Goal: Information Seeking & Learning: Learn about a topic

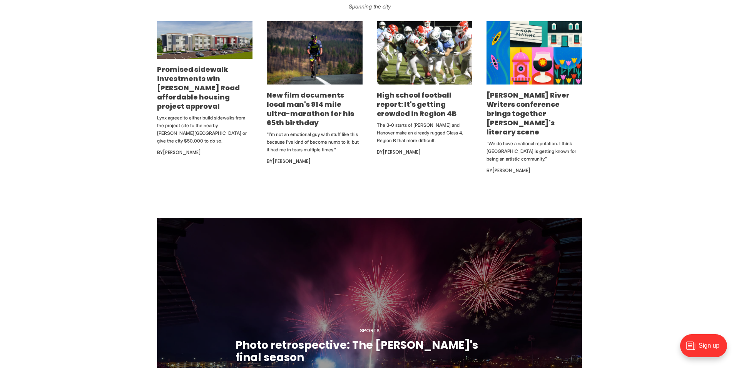
scroll to position [500, 0]
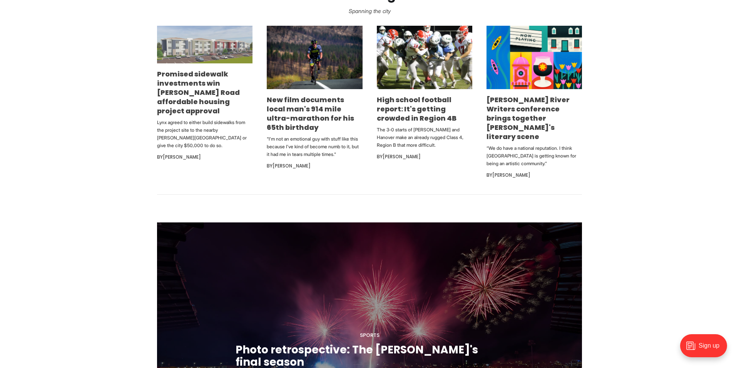
click at [178, 57] on img at bounding box center [204, 45] width 95 height 38
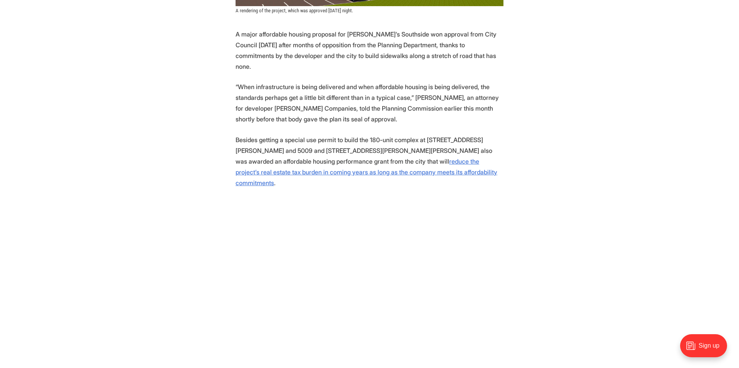
scroll to position [300, 0]
